Goal: Navigation & Orientation: Find specific page/section

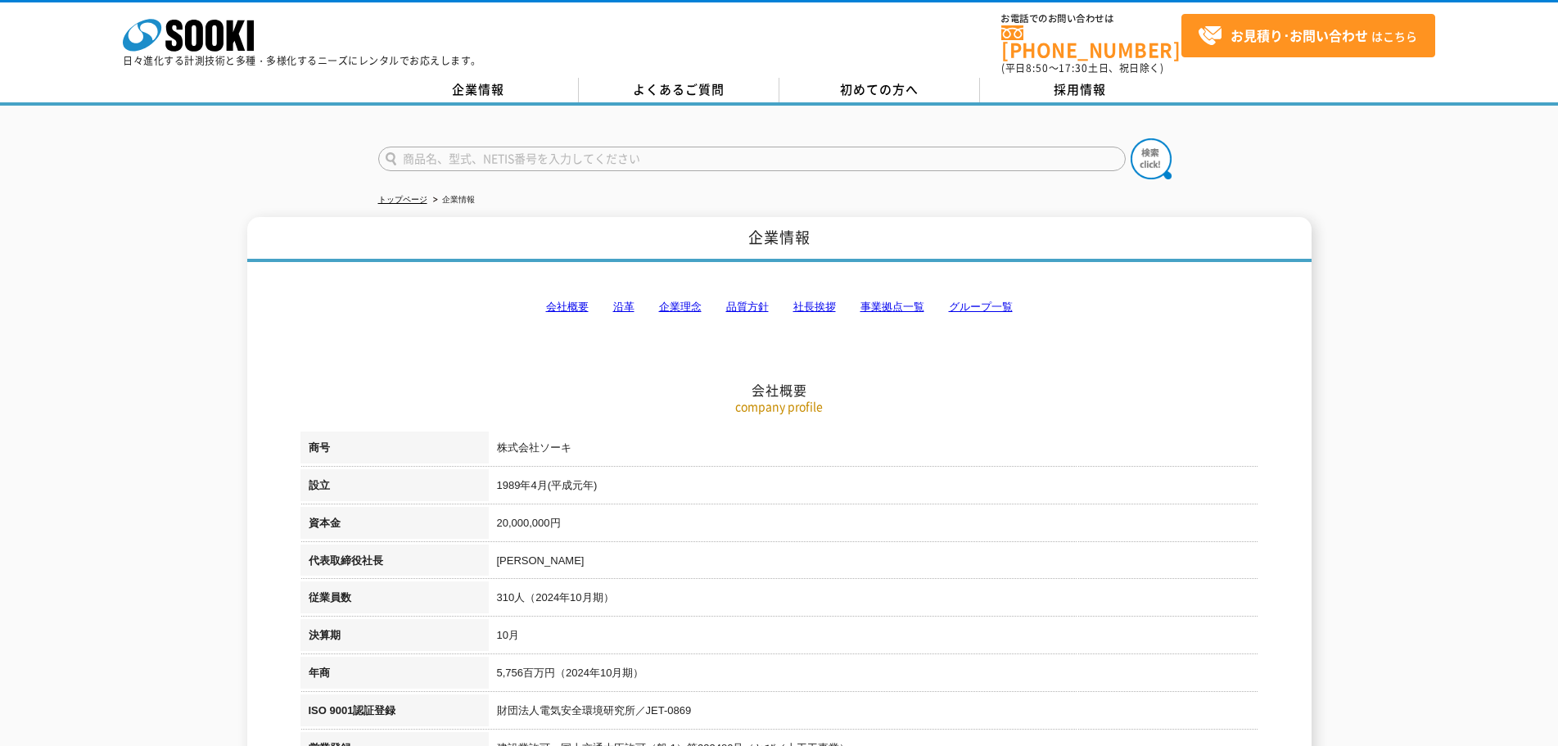
click at [907, 301] on link "事業拠点一覧" at bounding box center [893, 307] width 64 height 12
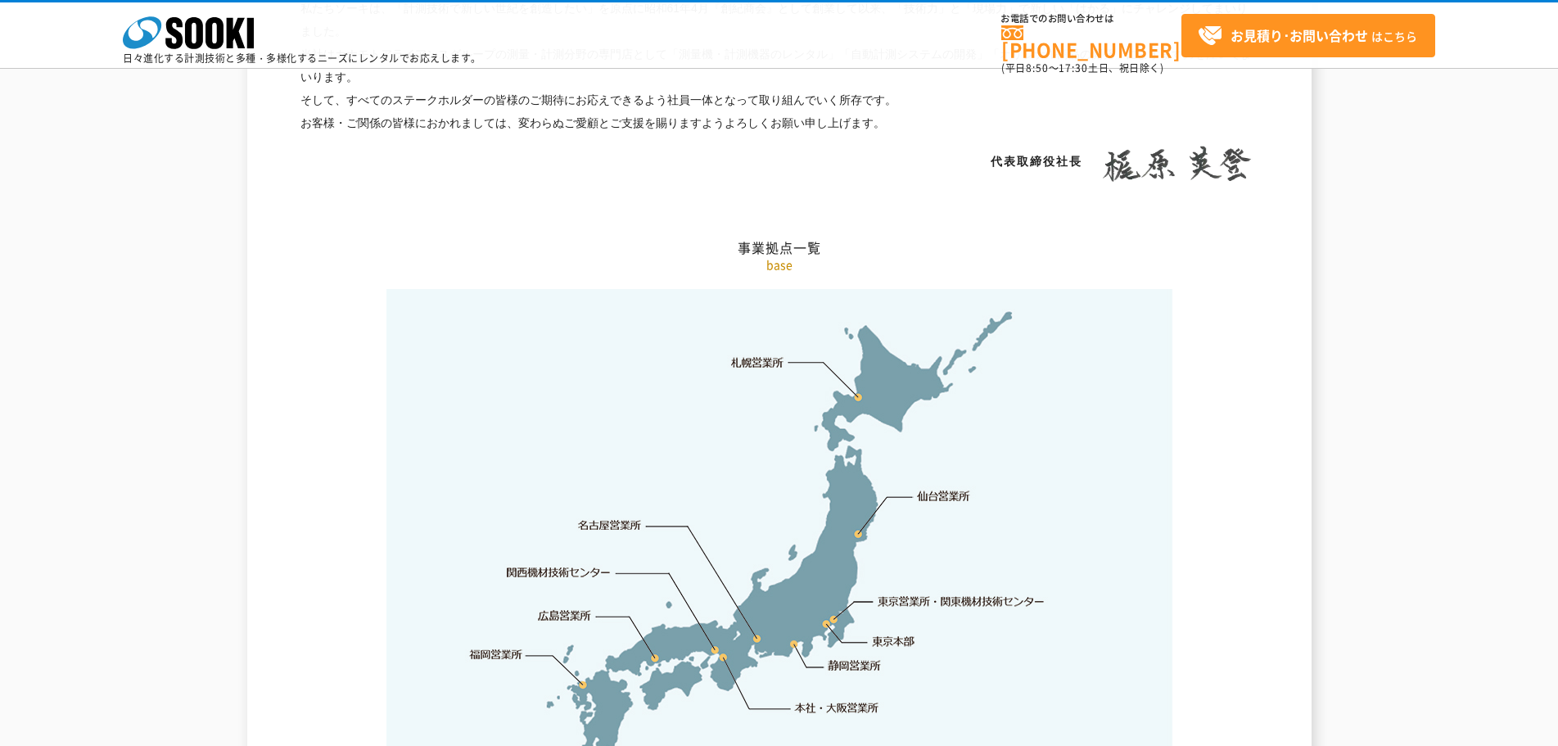
scroll to position [3289, 0]
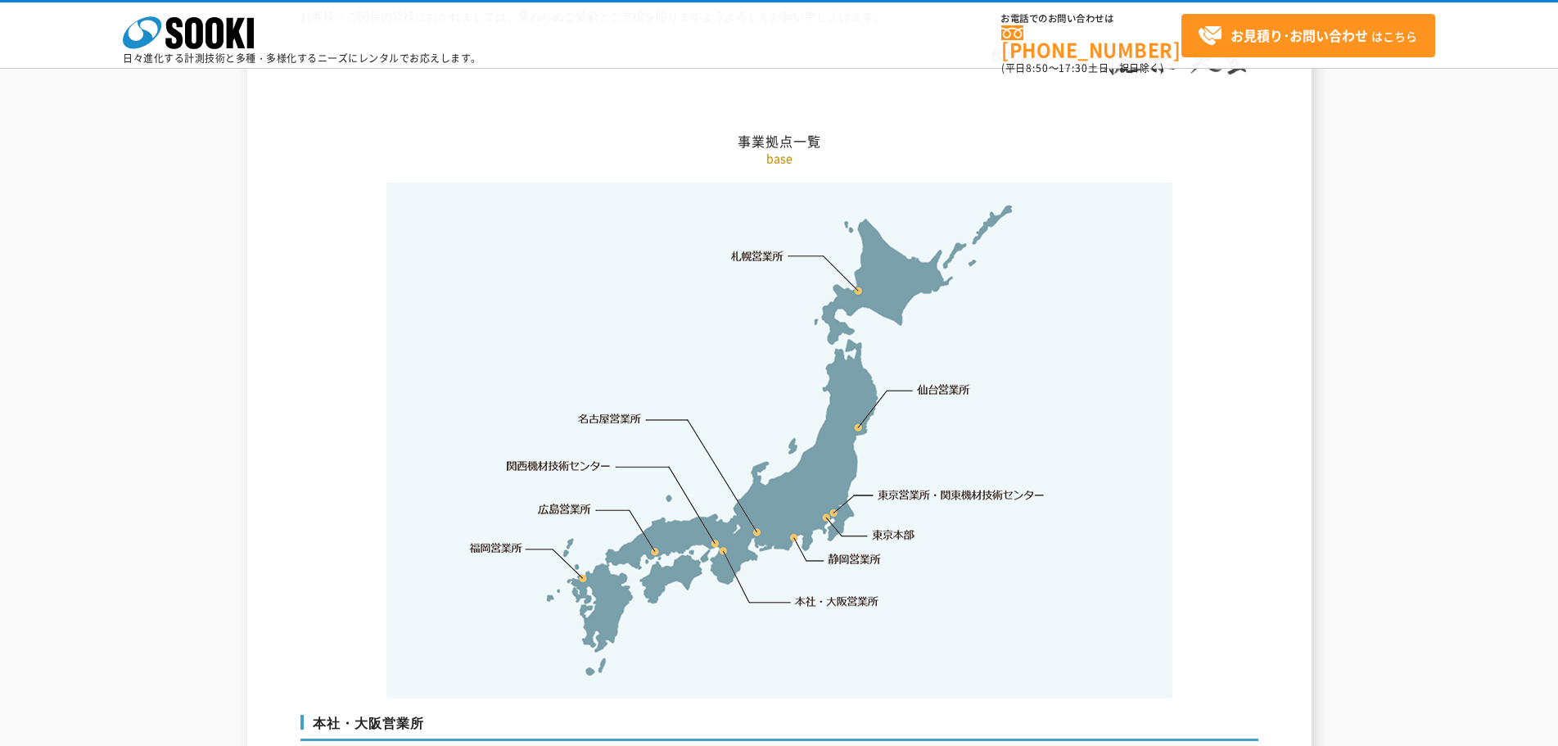
click at [934, 382] on link "仙台営業所" at bounding box center [943, 390] width 53 height 16
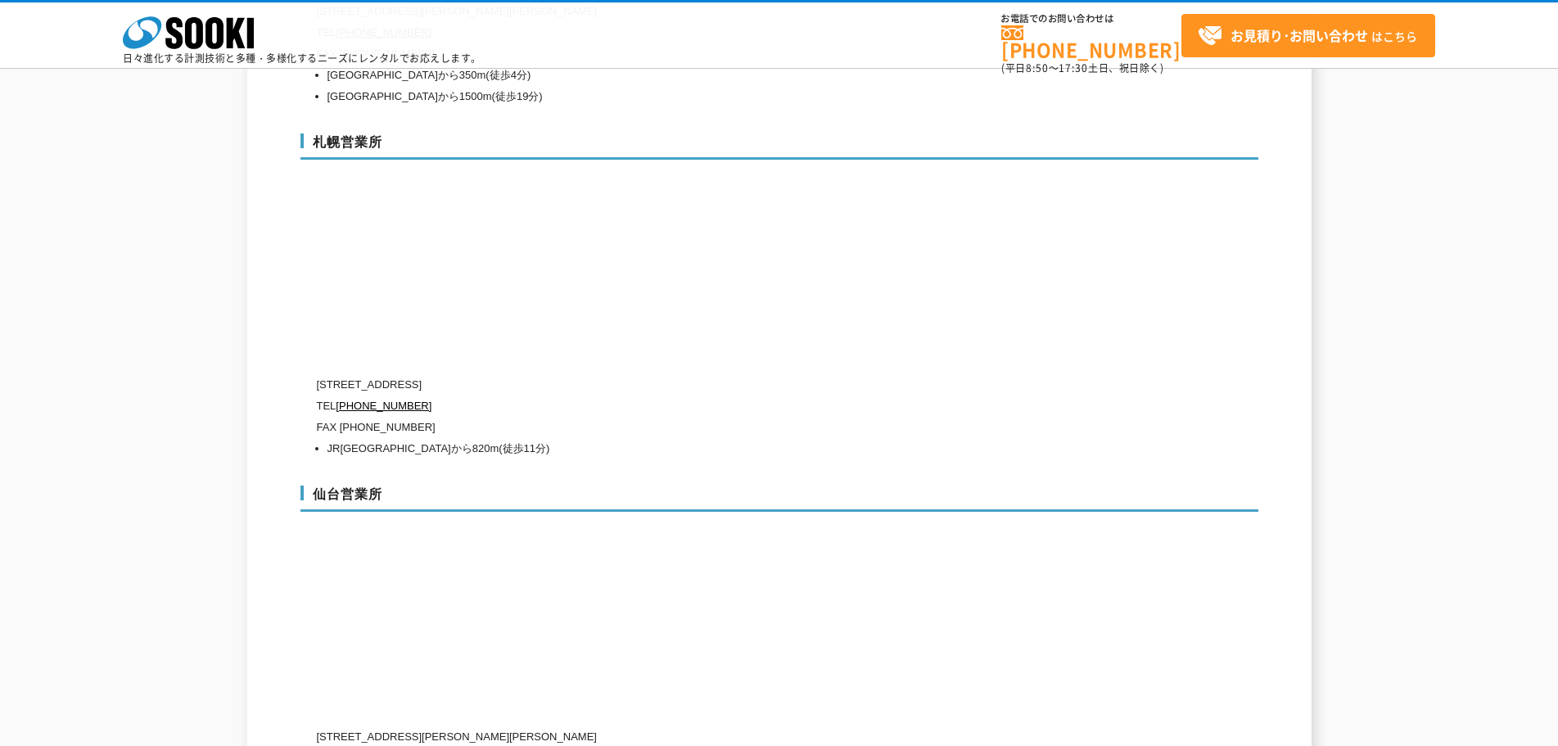
scroll to position [4675, 0]
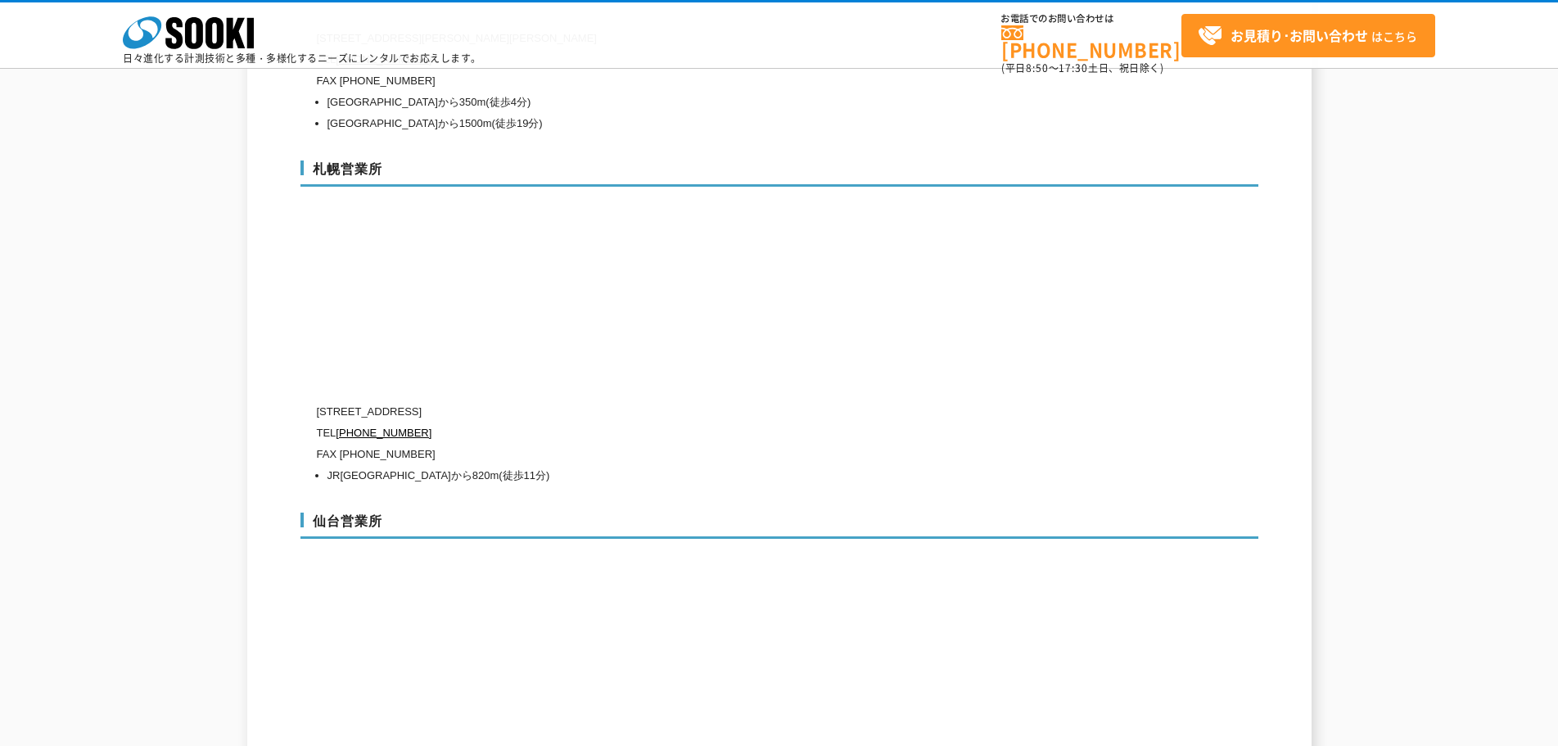
click at [1151, 301] on div "札幌営業所 [STREET_ADDRESS] [PHONE_NUMBER] FAX [PHONE_NUMBER] [GEOGRAPHIC_DATA] [GEO…" at bounding box center [780, 320] width 958 height 352
click at [685, 513] on h3 "仙台営業所" at bounding box center [780, 526] width 958 height 26
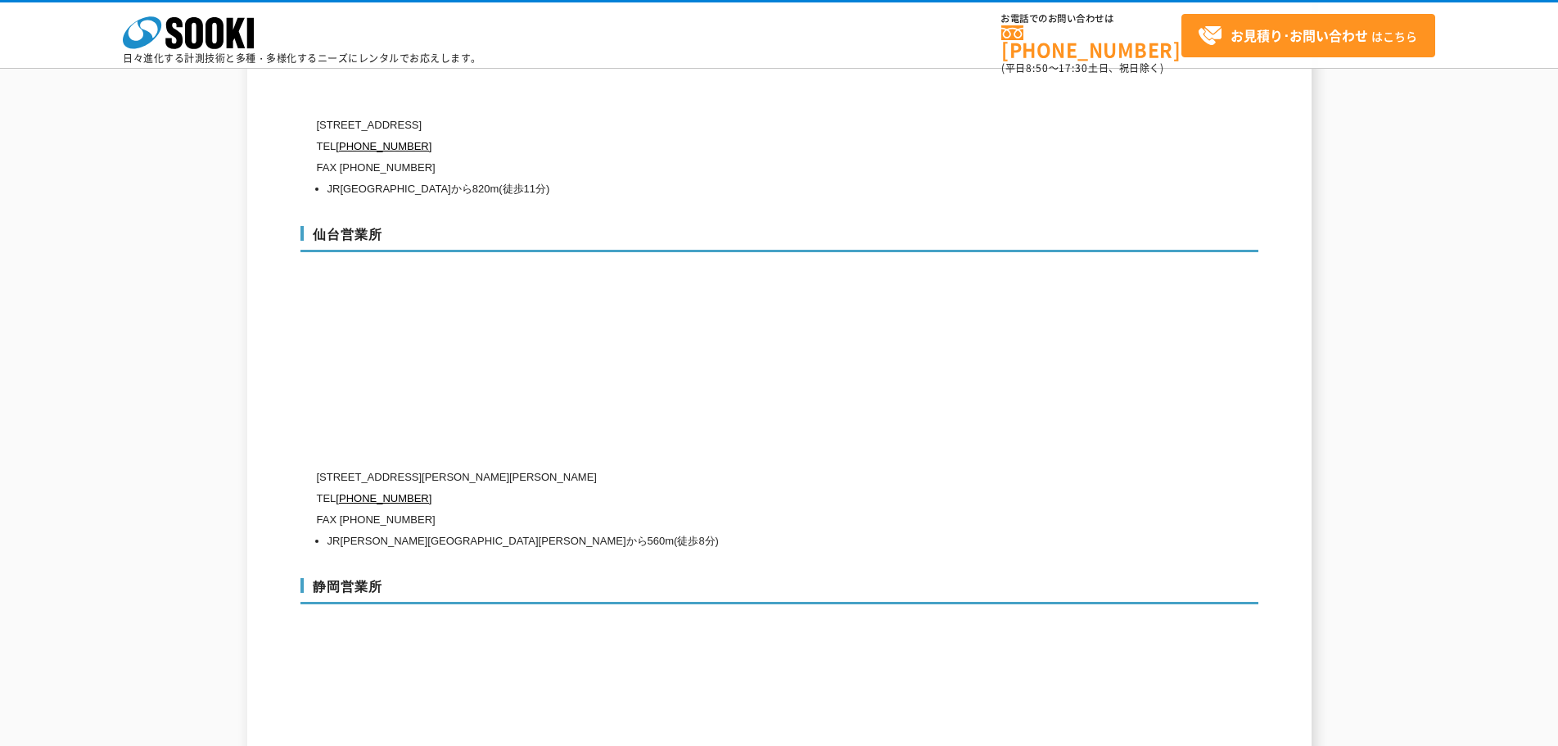
scroll to position [5044, 0]
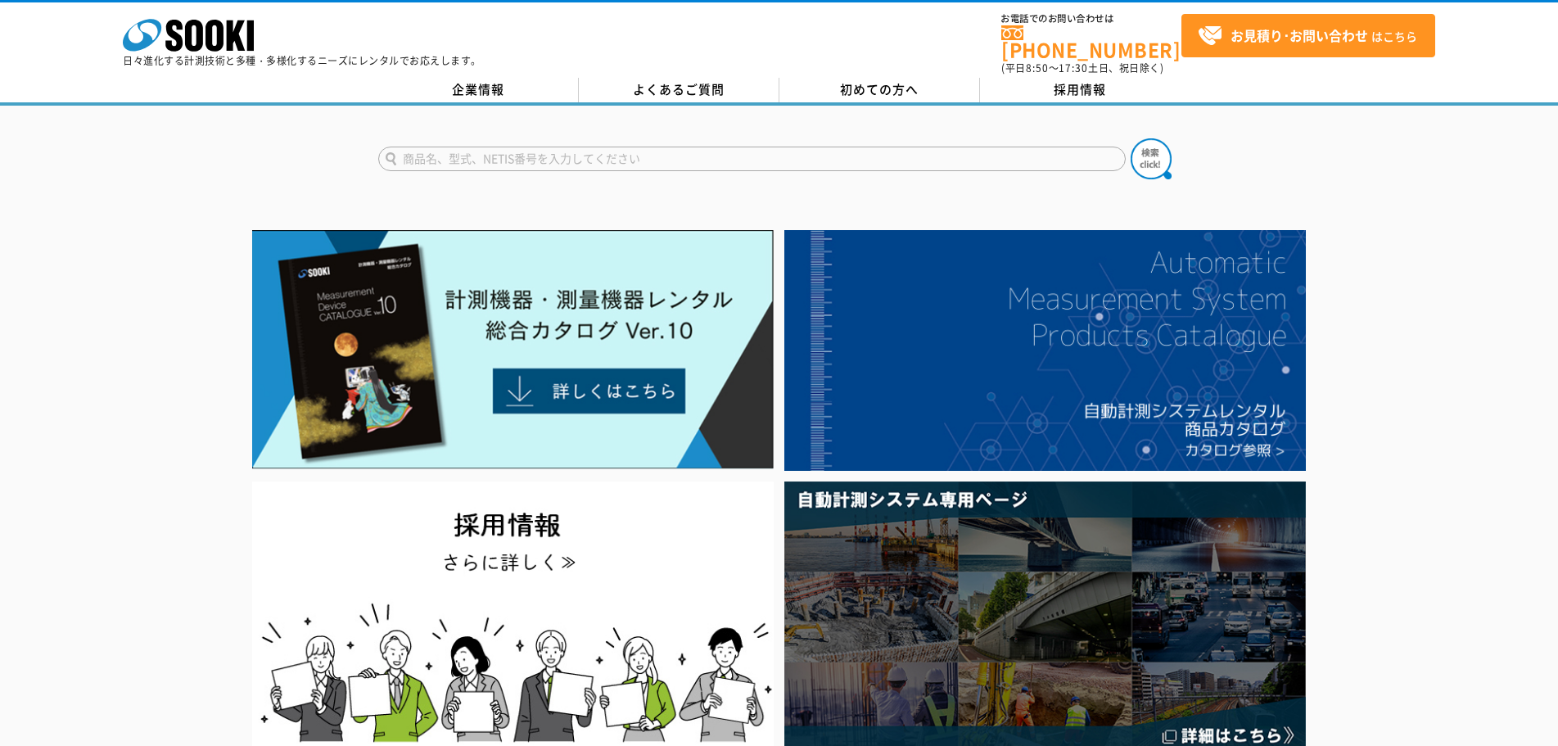
click at [1455, 402] on div at bounding box center [779, 490] width 1558 height 533
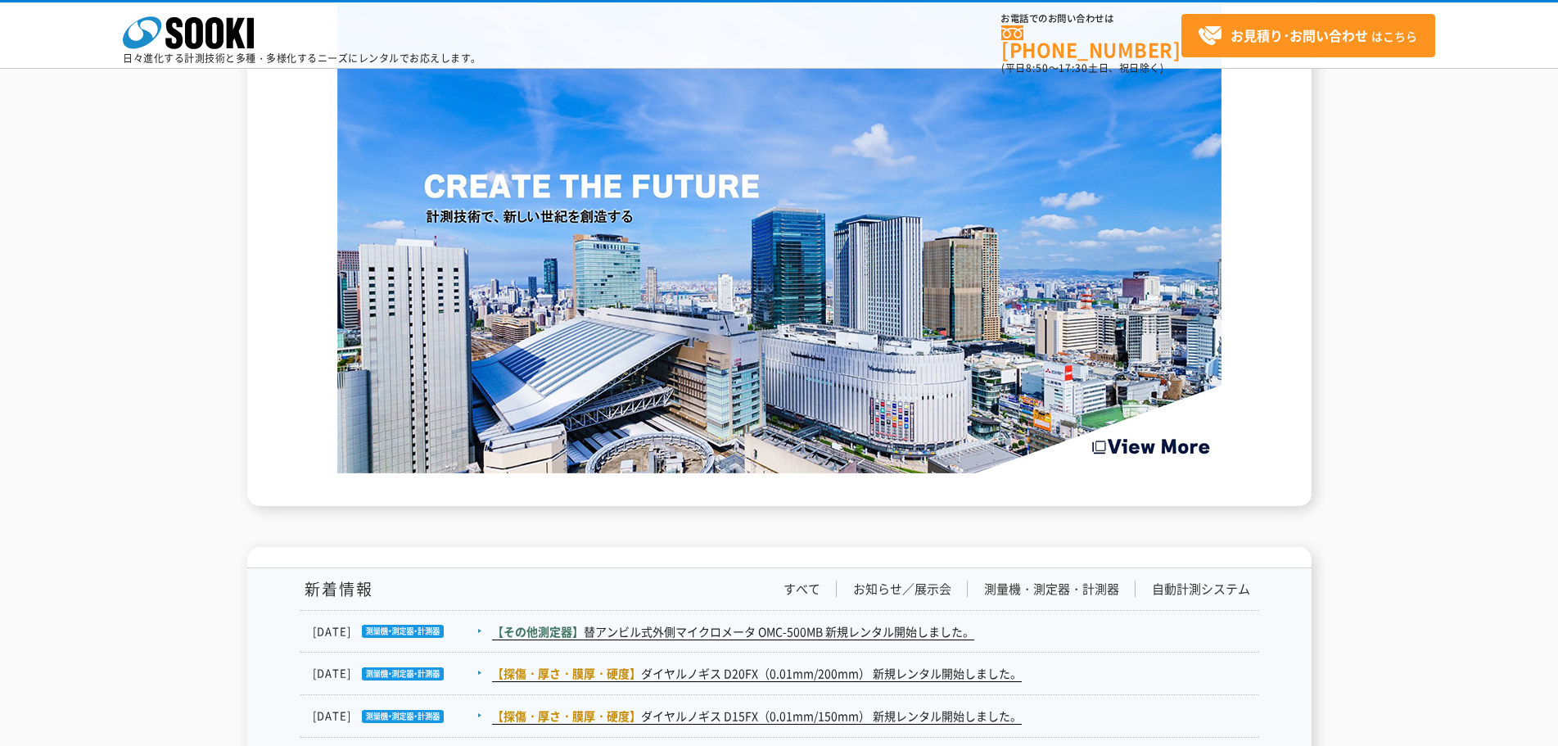
scroll to position [2147, 0]
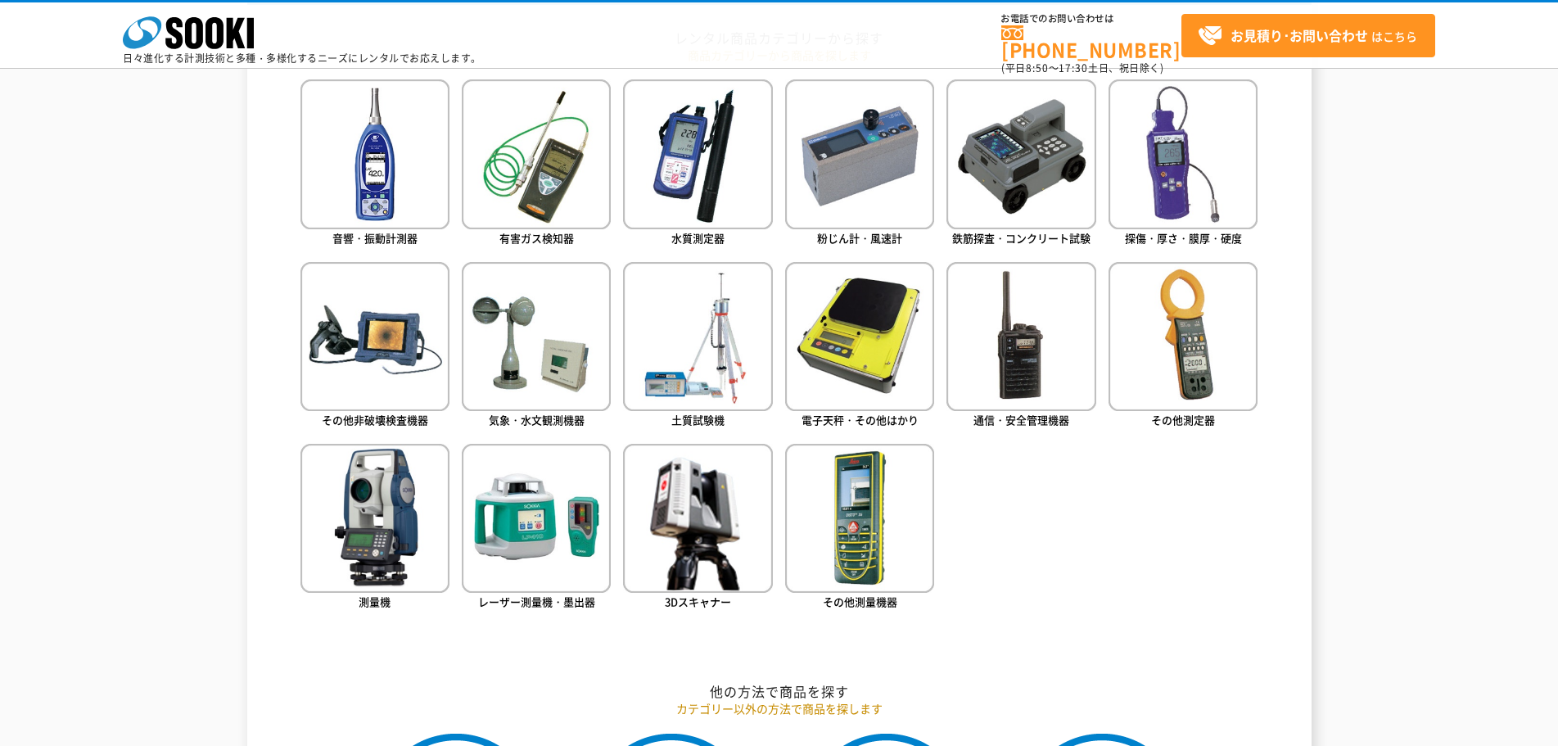
scroll to position [766, 0]
